Goal: Transaction & Acquisition: Obtain resource

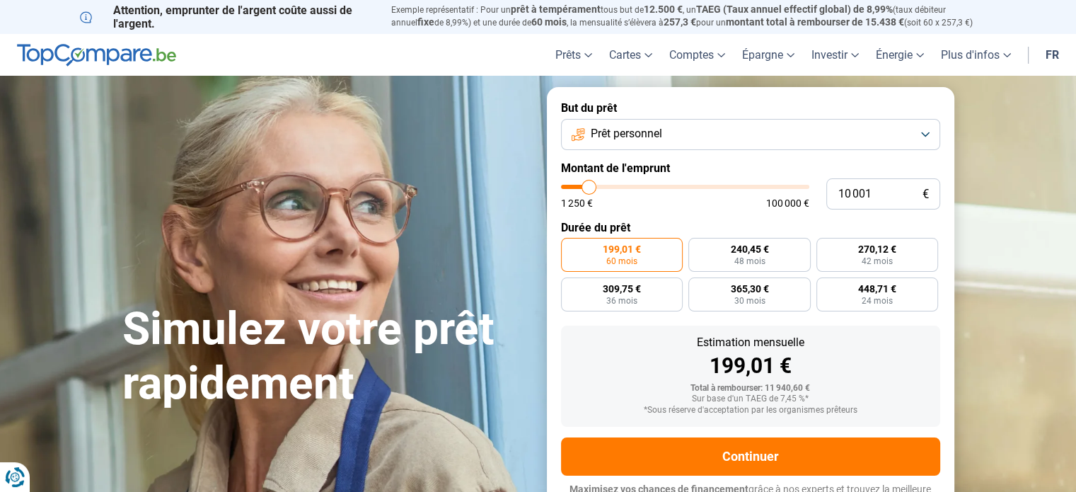
click at [766, 134] on button "Prêt personnel" at bounding box center [750, 134] width 379 height 31
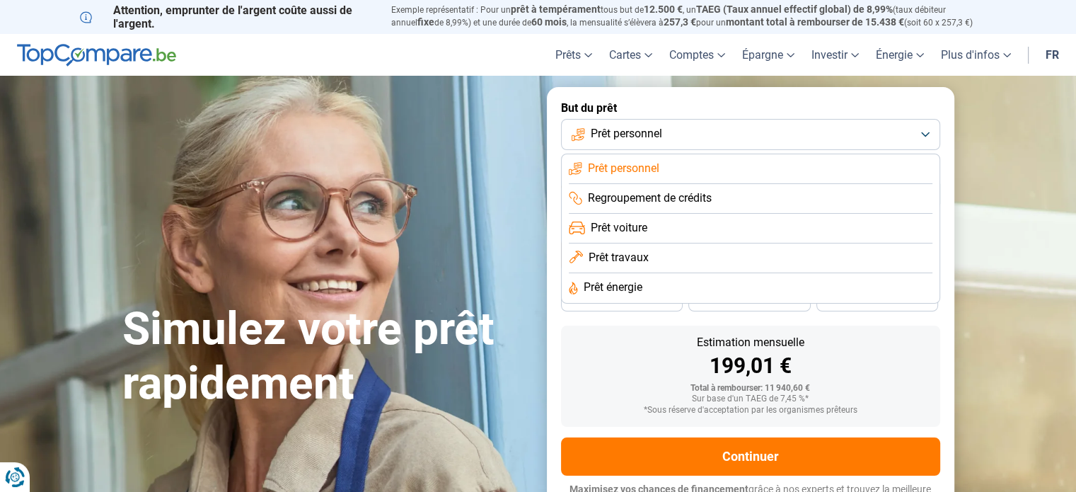
click at [680, 137] on button "Prêt personnel" at bounding box center [750, 134] width 379 height 31
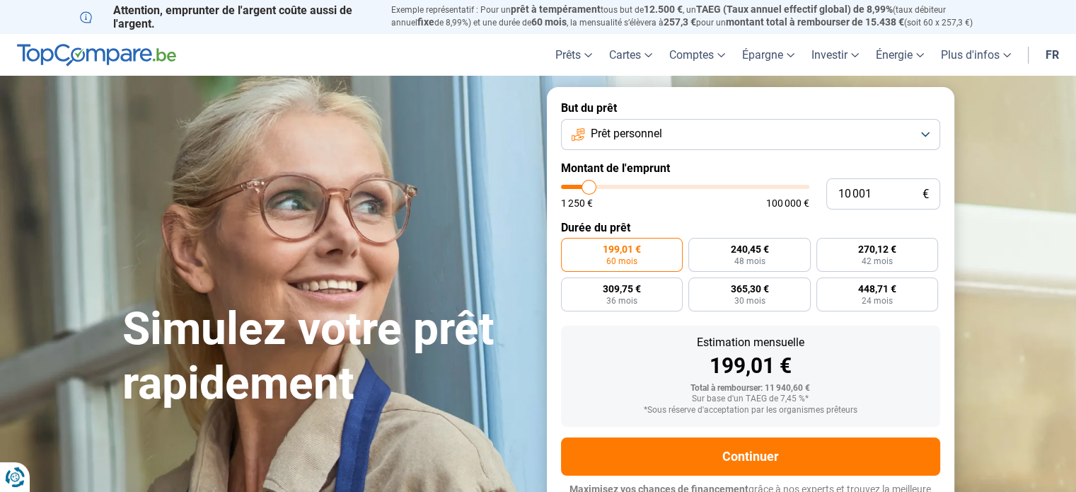
click at [680, 137] on button "Prêt personnel" at bounding box center [750, 134] width 379 height 31
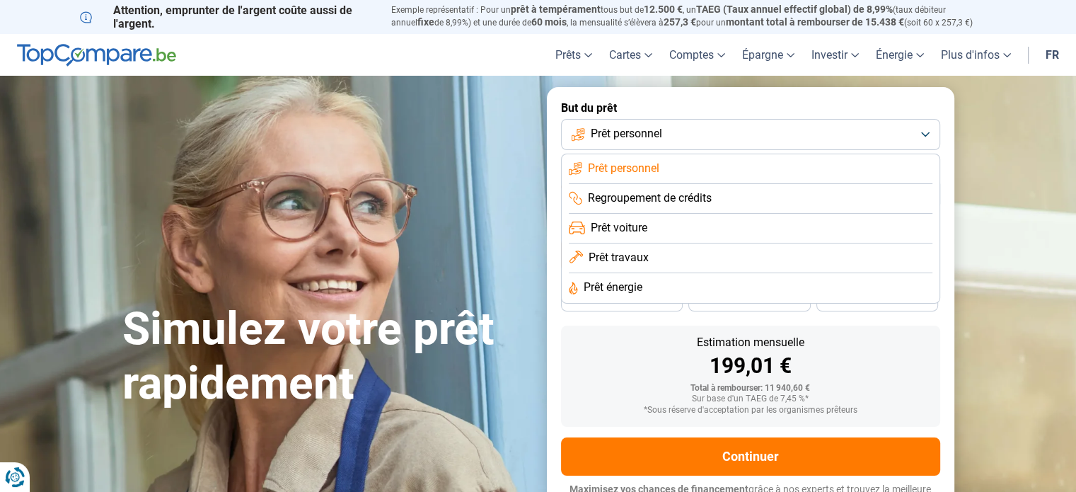
click at [680, 137] on button "Prêt personnel" at bounding box center [750, 134] width 379 height 31
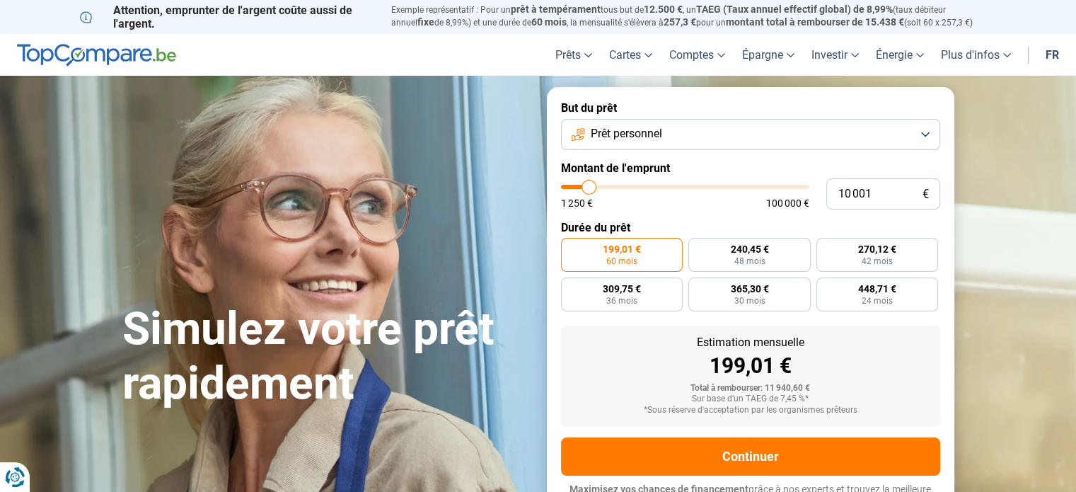
type input "8 250"
type input "8250"
type input "8 500"
type input "8500"
type input "9 000"
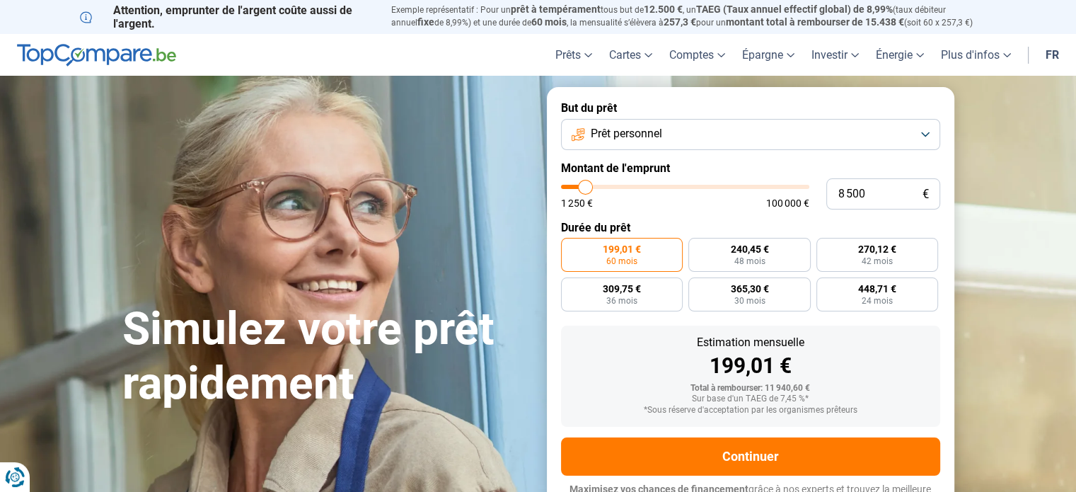
type input "9000"
type input "9 250"
type input "9250"
type input "9 500"
type input "9500"
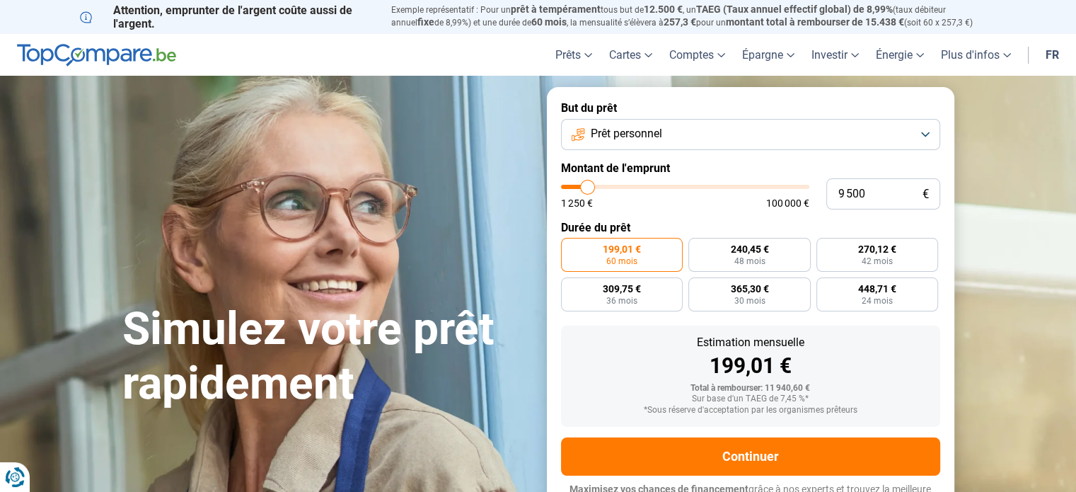
type input "9 750"
type input "9750"
type input "10 000"
type input "10000"
type input "10 250"
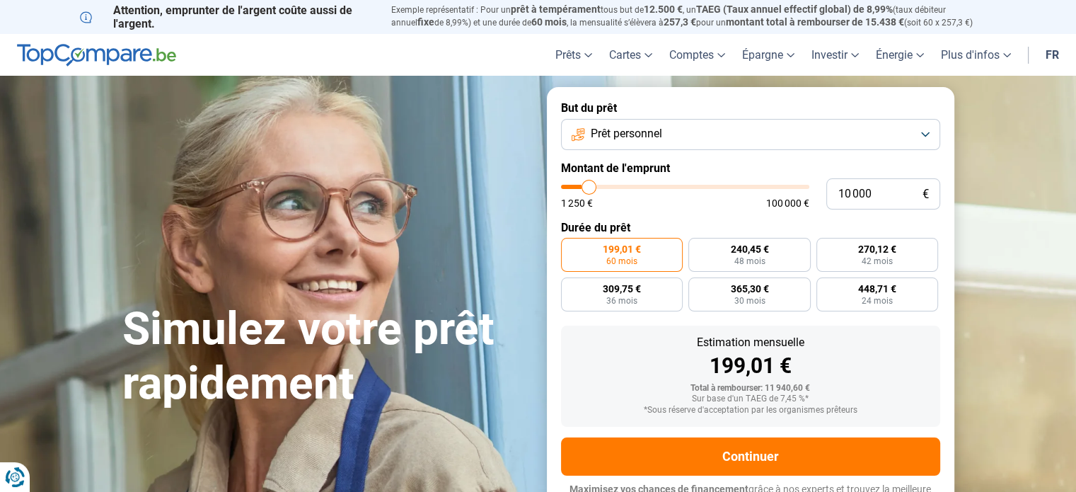
type input "10250"
type input "10 500"
type input "10500"
type input "10 750"
type input "10750"
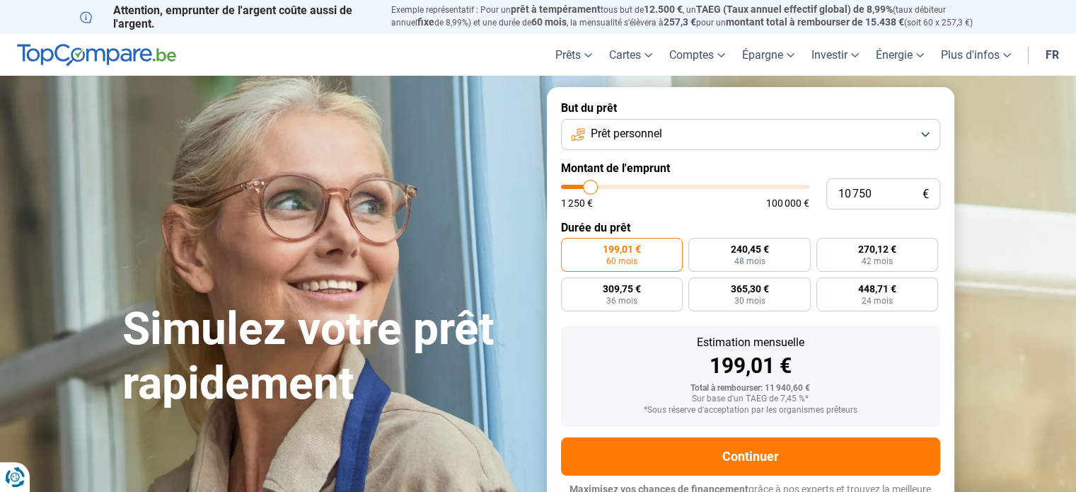
type input "11 000"
type input "11000"
type input "11 500"
type input "11500"
type input "11 250"
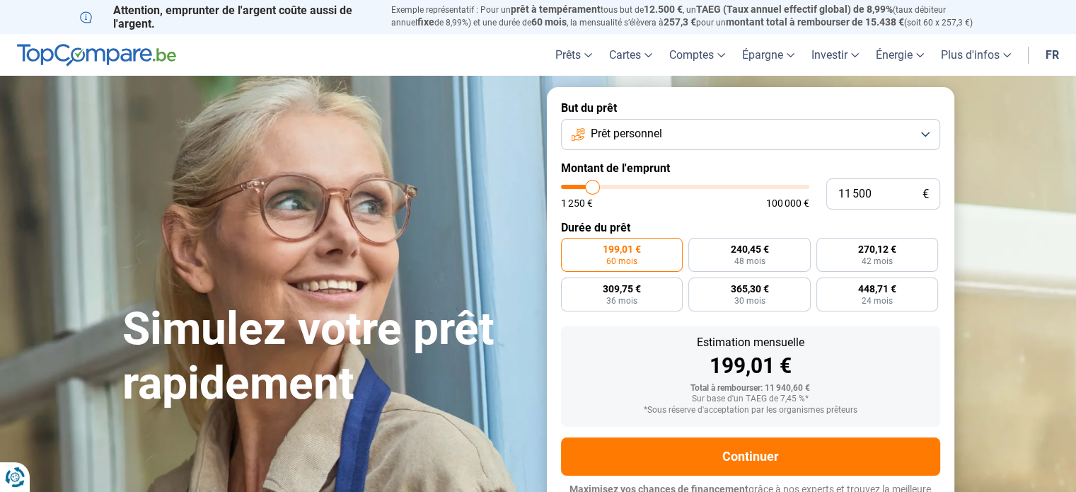
type input "11250"
type input "11 000"
type input "11000"
type input "10 750"
type input "10750"
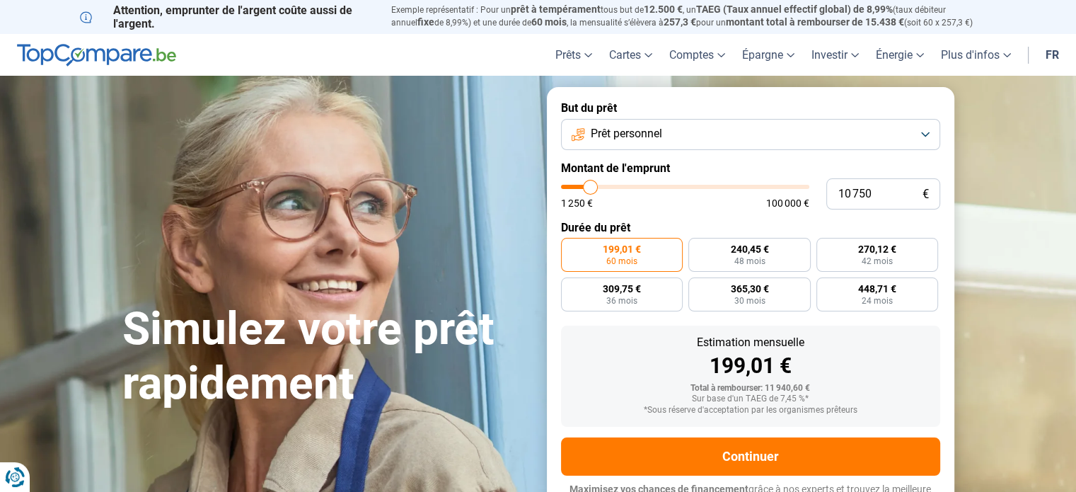
type input "10 500"
type input "10500"
type input "10 250"
type input "10250"
type input "10 000"
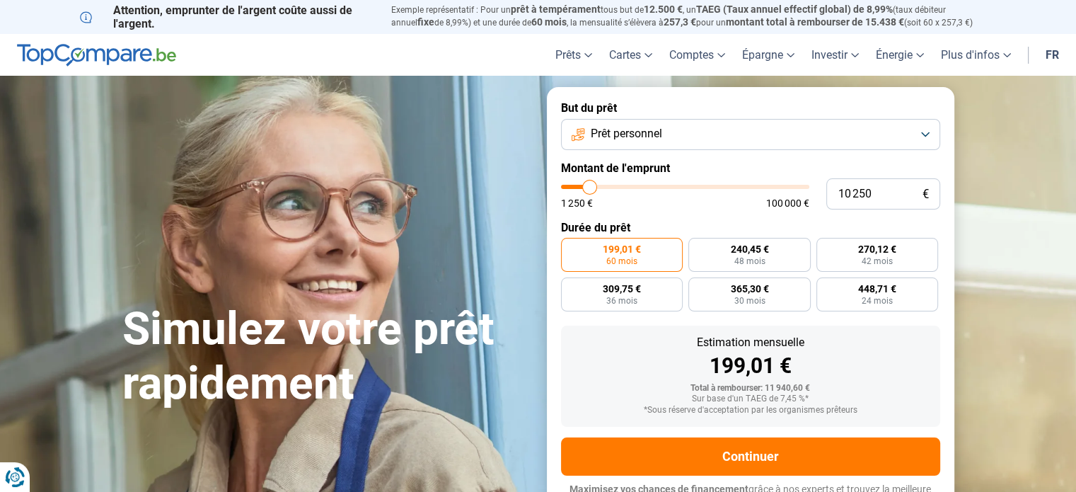
type input "10000"
type input "9 750"
type input "9750"
type input "9 500"
type input "9500"
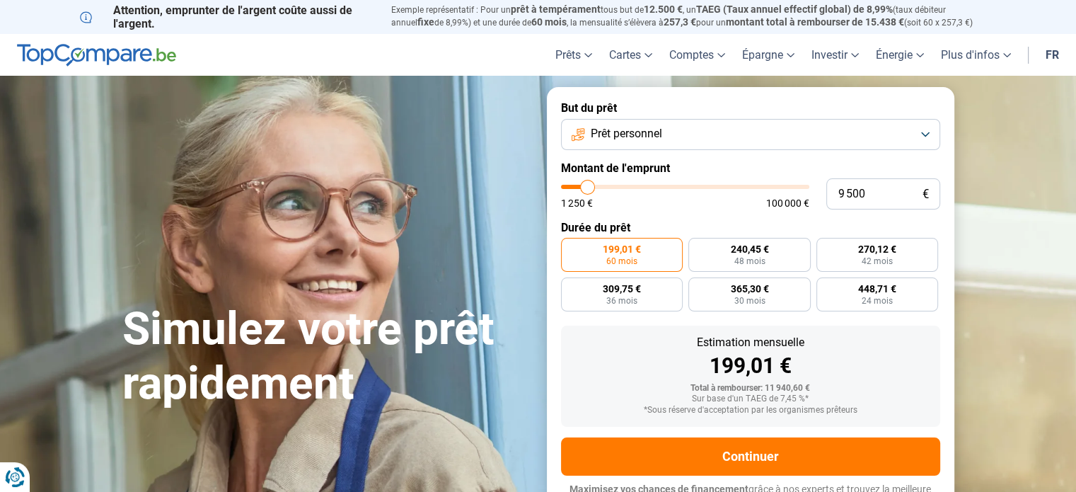
type input "8 250"
type input "8250"
type input "7 750"
type input "7750"
type input "7 000"
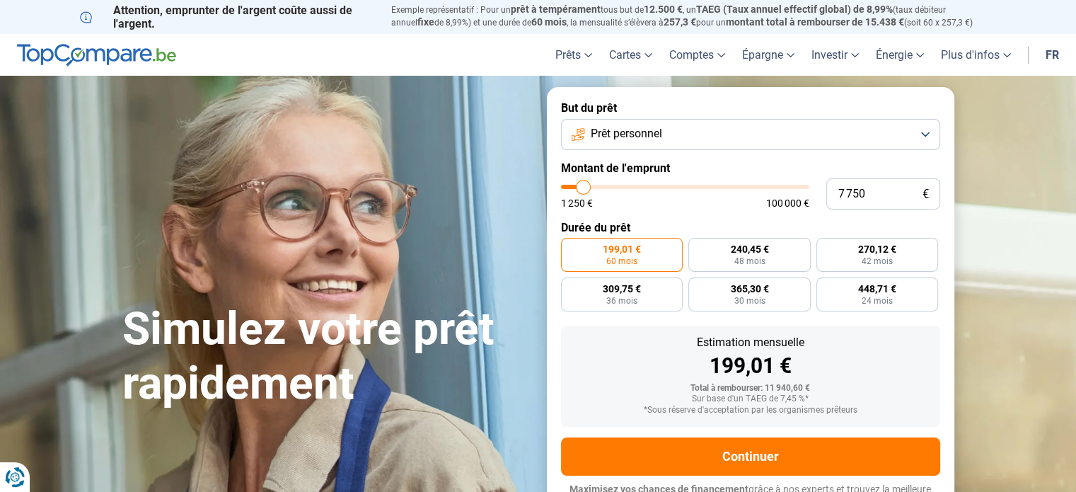
type input "7000"
type input "6 000"
type input "6000"
type input "5 250"
type input "5250"
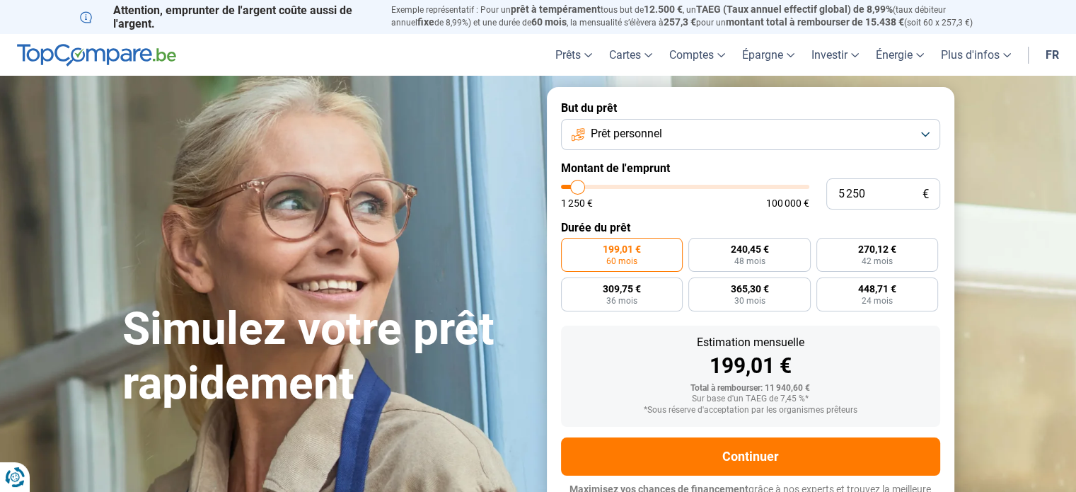
type input "5 000"
type input "5000"
type input "4 500"
type input "4500"
type input "3 500"
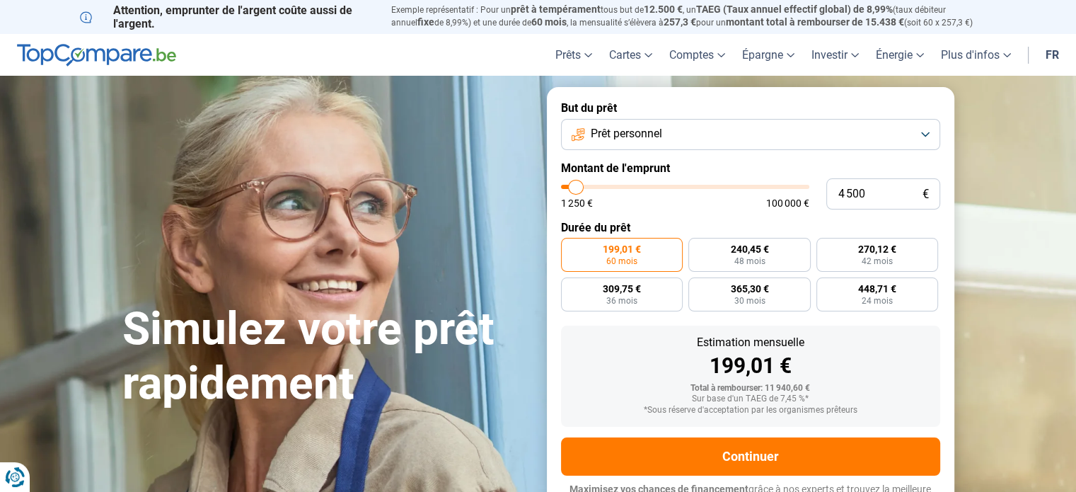
type input "3500"
type input "2 500"
type input "2500"
type input "2 250"
type input "2250"
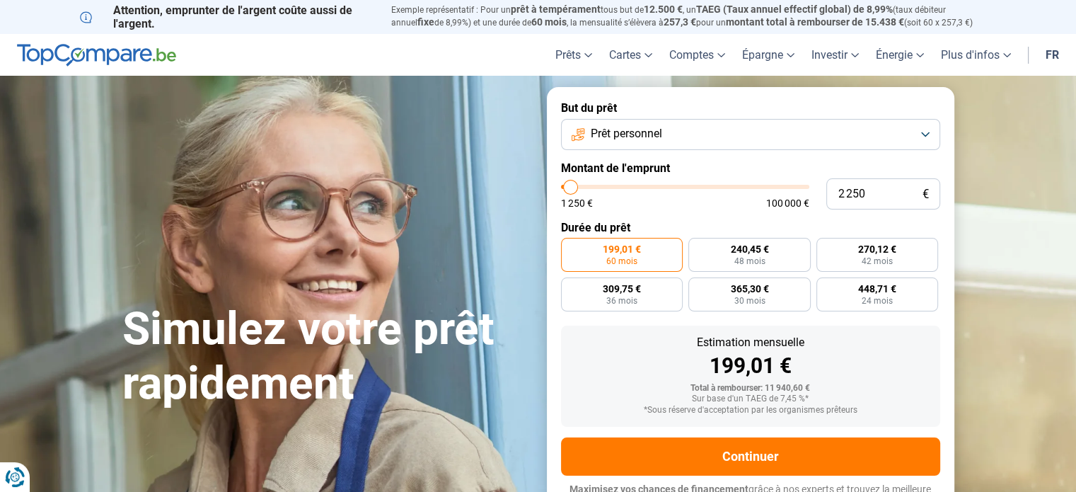
type input "2 500"
type input "2500"
type input "2 750"
type input "2750"
type input "3 000"
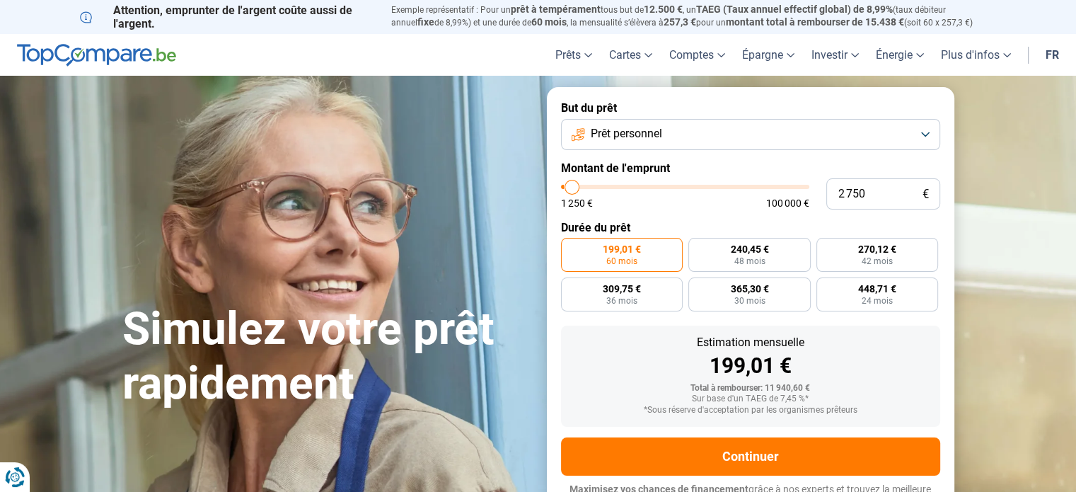
type input "3000"
type input "3 250"
type input "3250"
type input "3 500"
type input "3500"
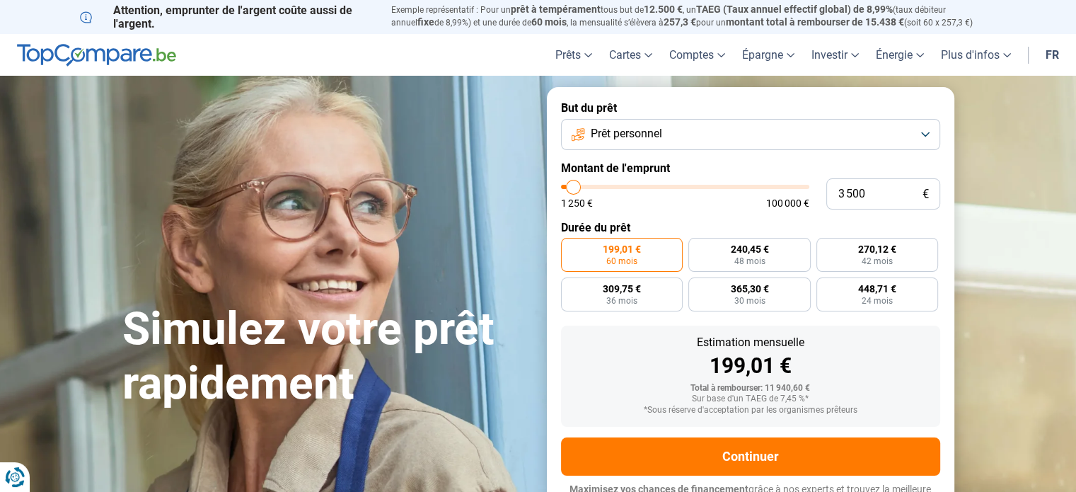
type input "3 750"
type input "3750"
type input "4 000"
type input "4000"
type input "4 500"
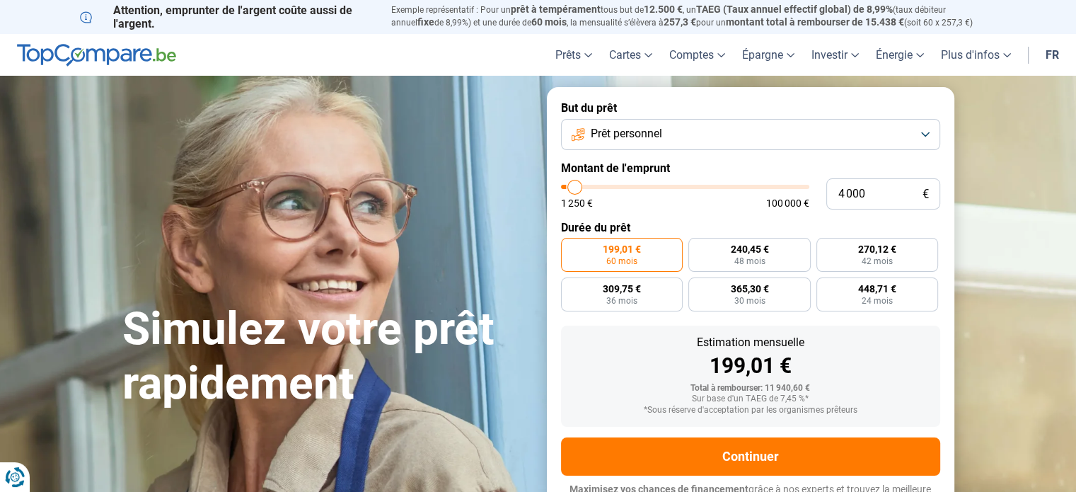
type input "4500"
type input "4 750"
type input "4750"
type input "4 500"
type input "4500"
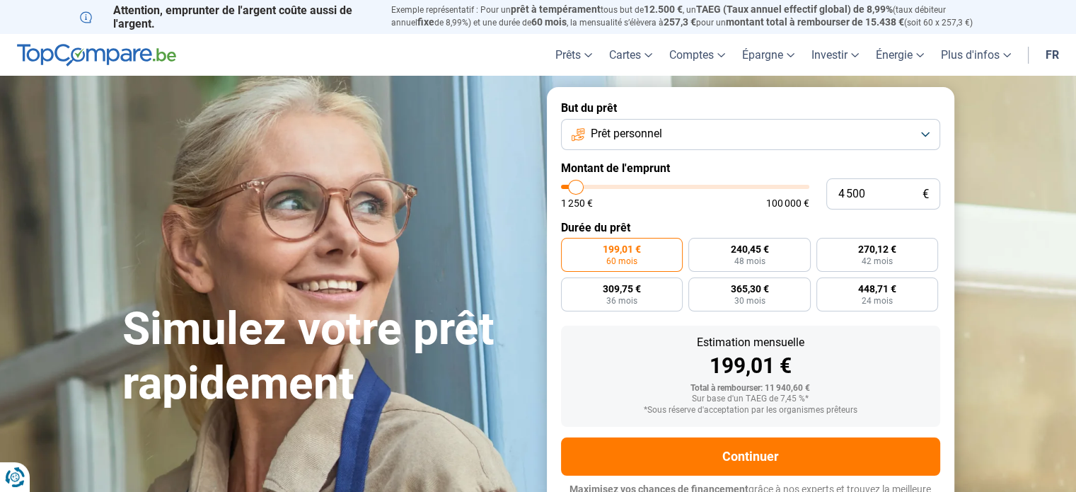
type input "5 000"
type input "5000"
type input "5 250"
type input "5250"
type input "5 000"
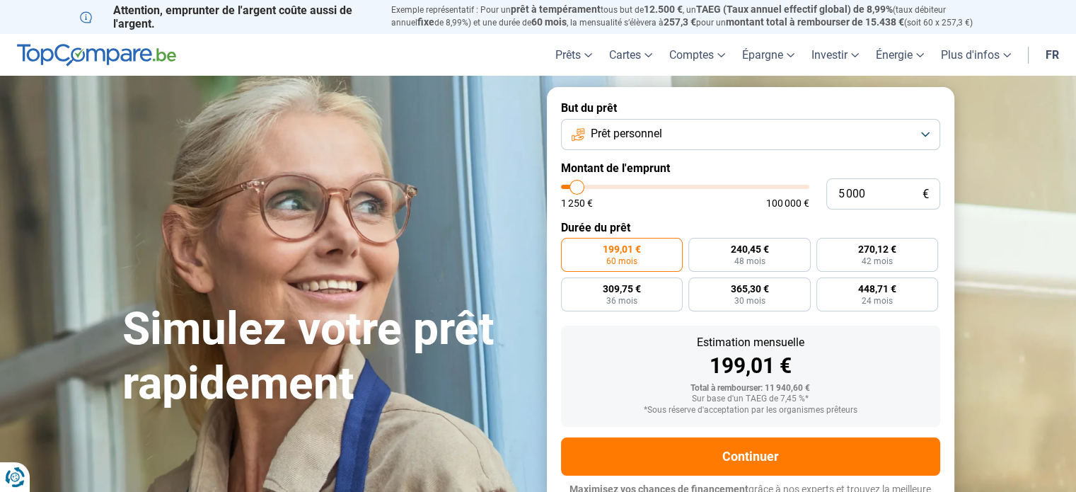
drag, startPoint x: 586, startPoint y: 189, endPoint x: 577, endPoint y: 185, distance: 9.9
type input "5000"
click at [577, 185] on input "range" at bounding box center [685, 187] width 248 height 4
radio input "true"
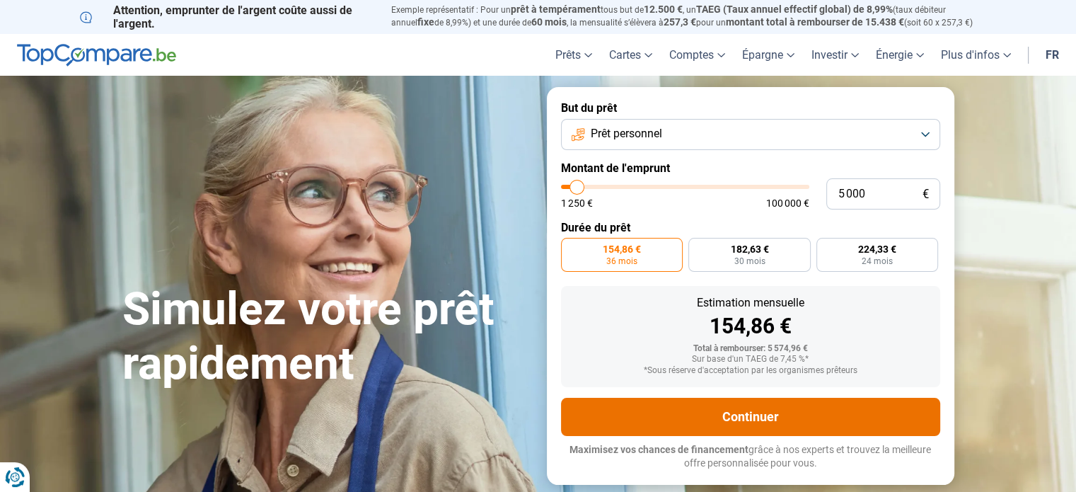
click at [801, 408] on button "Continuer" at bounding box center [750, 417] width 379 height 38
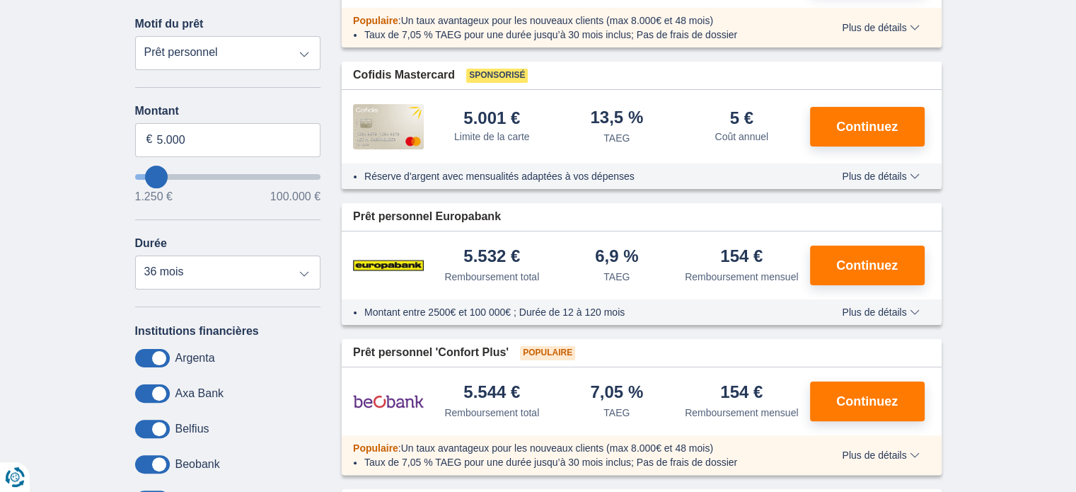
scroll to position [354, 0]
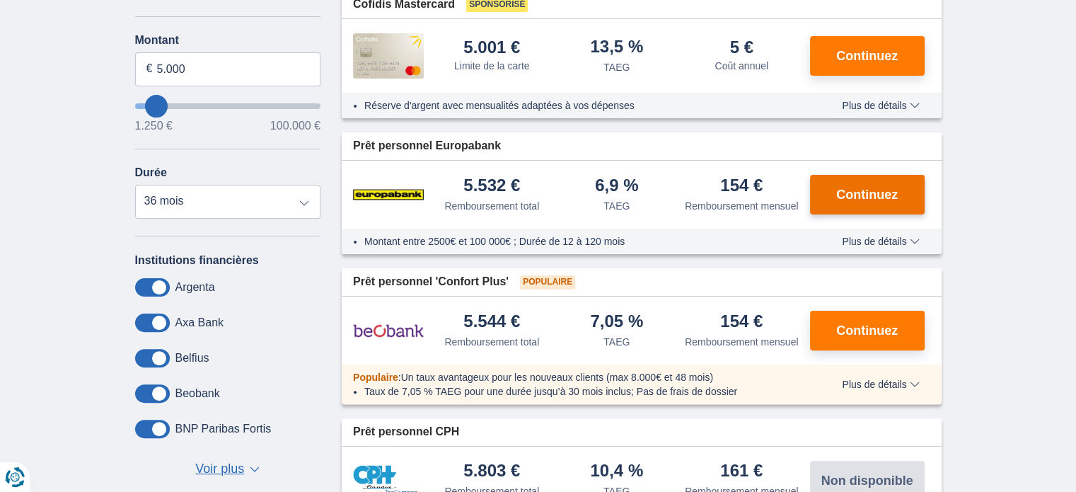
click at [888, 177] on button "Continuez" at bounding box center [867, 195] width 115 height 40
